Goal: Ask a question

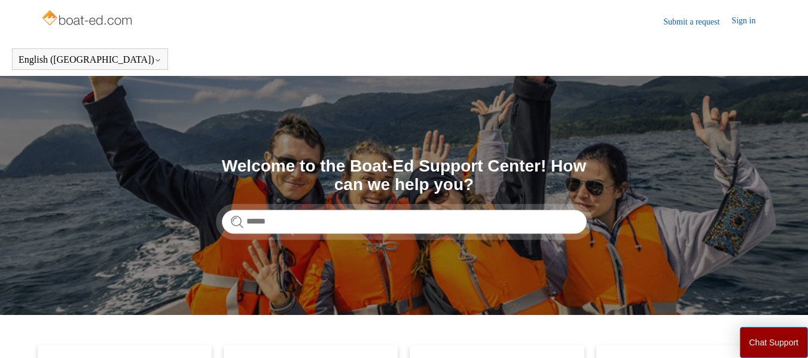
click at [686, 24] on link "Submit a request" at bounding box center [697, 22] width 68 height 13
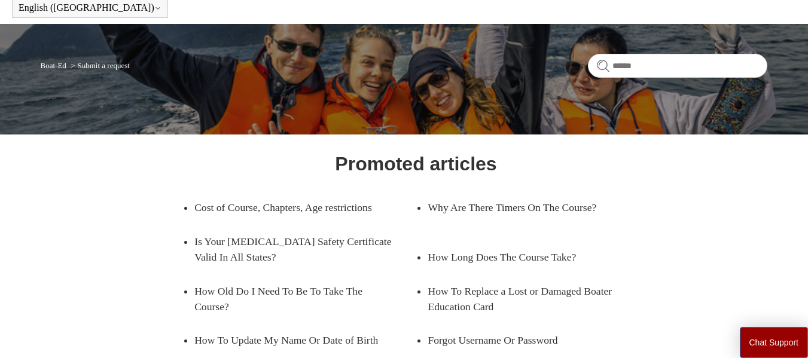
scroll to position [120, 0]
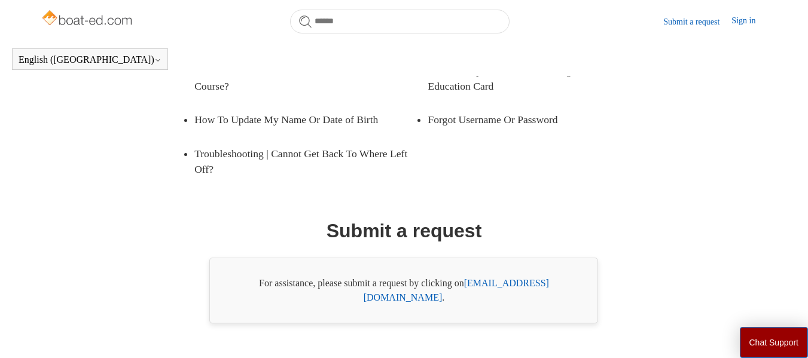
click at [311, 233] on div "Promoted articles Cost of Course, Chapters, Age restrictions Why Are There Time…" at bounding box center [404, 126] width 654 height 395
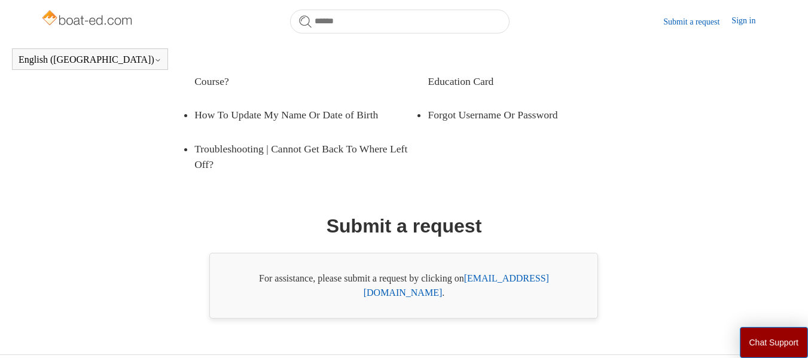
scroll to position [253, 0]
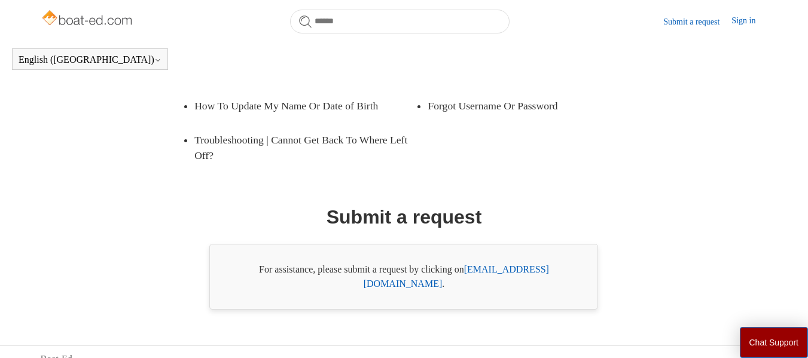
click at [515, 268] on link "[EMAIL_ADDRESS][DOMAIN_NAME]" at bounding box center [455, 276] width 185 height 25
click at [745, 22] on link "Sign in" at bounding box center [749, 21] width 36 height 14
